Goal: Communication & Community: Answer question/provide support

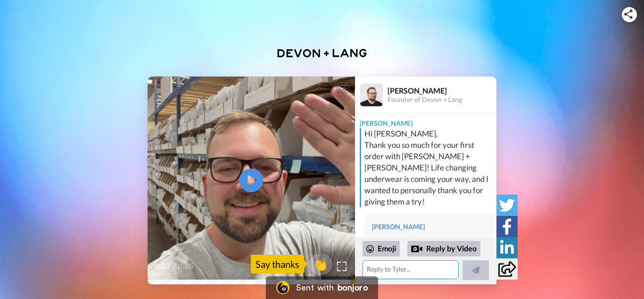
click at [420, 267] on textarea at bounding box center [411, 269] width 96 height 19
click at [410, 270] on textarea at bounding box center [411, 269] width 96 height 19
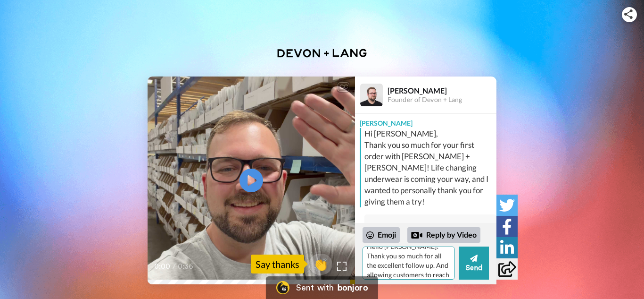
scroll to position [18, 0]
click at [435, 259] on textarea "Hello [PERSON_NAME]! Thank you so much for all the excellent follow up. And all…" at bounding box center [409, 262] width 92 height 33
click at [379, 273] on textarea "Hello [PERSON_NAME]! Thank you so much for all the excellent follow up. And the…" at bounding box center [409, 262] width 92 height 33
click at [441, 269] on textarea "Hello [PERSON_NAME]! Thank you so much for all the excellent follow up. And the…" at bounding box center [409, 262] width 92 height 33
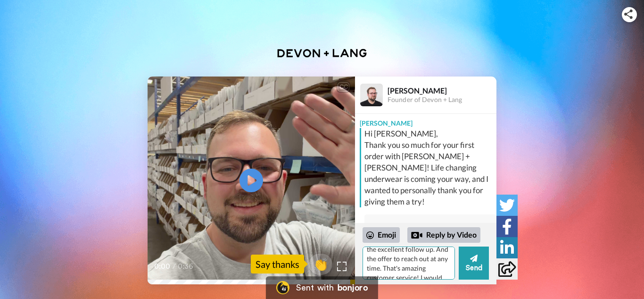
scroll to position [23, 0]
click at [445, 270] on textarea "Hello [PERSON_NAME]! Thank you so much for all the excellent follow up. And the…" at bounding box center [409, 262] width 92 height 33
click at [423, 261] on textarea "Hello [PERSON_NAME]! Thank you so much for all the excellent follow up. And the…" at bounding box center [409, 262] width 92 height 33
click at [400, 270] on textarea "Hello [PERSON_NAME]! Thank you so much for all the excellent follow up. And the…" at bounding box center [409, 262] width 92 height 33
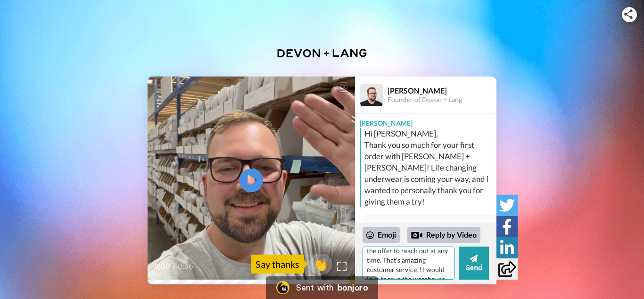
scroll to position [37, 0]
click at [448, 255] on textarea "Hello [PERSON_NAME]! Thank you so much for all the excellent follow up. And the…" at bounding box center [409, 262] width 92 height 33
click at [447, 255] on textarea "Hello [PERSON_NAME]! Thank you so much for all the excellent follow up. And the…" at bounding box center [409, 262] width 92 height 33
click at [441, 262] on textarea "Hello [PERSON_NAME]! Thank you so much for all the excellent follow up. And the…" at bounding box center [409, 262] width 92 height 33
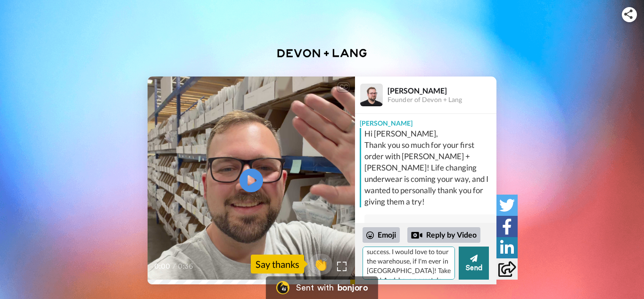
type textarea "Hello [PERSON_NAME]! Thank you so much for all the excellent follow up. And the…"
click at [479, 272] on button "Send" at bounding box center [474, 262] width 30 height 33
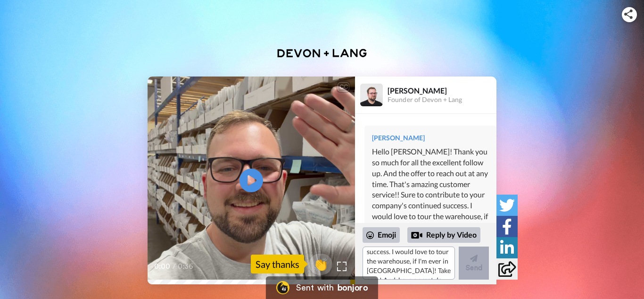
scroll to position [0, 0]
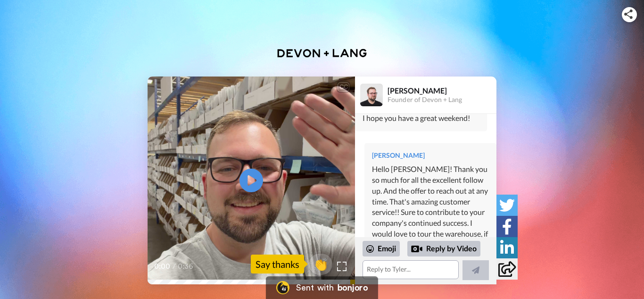
scroll to position [596, 0]
